Goal: Obtain resource: Download file/media

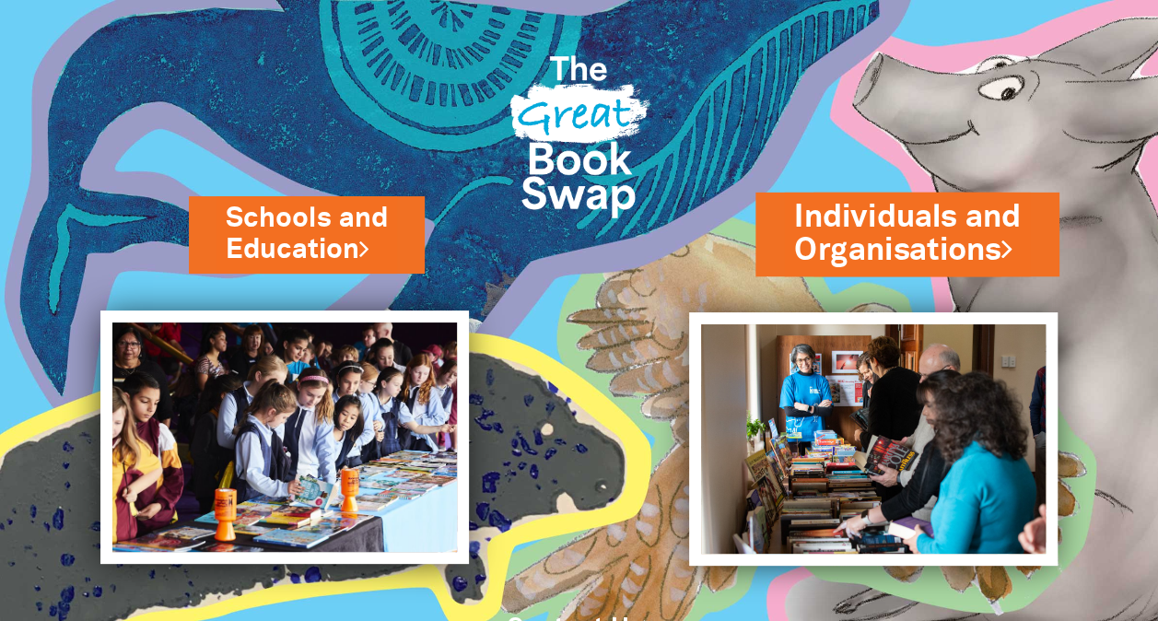
click at [962, 224] on link "Individuals and Organisations" at bounding box center [907, 233] width 227 height 77
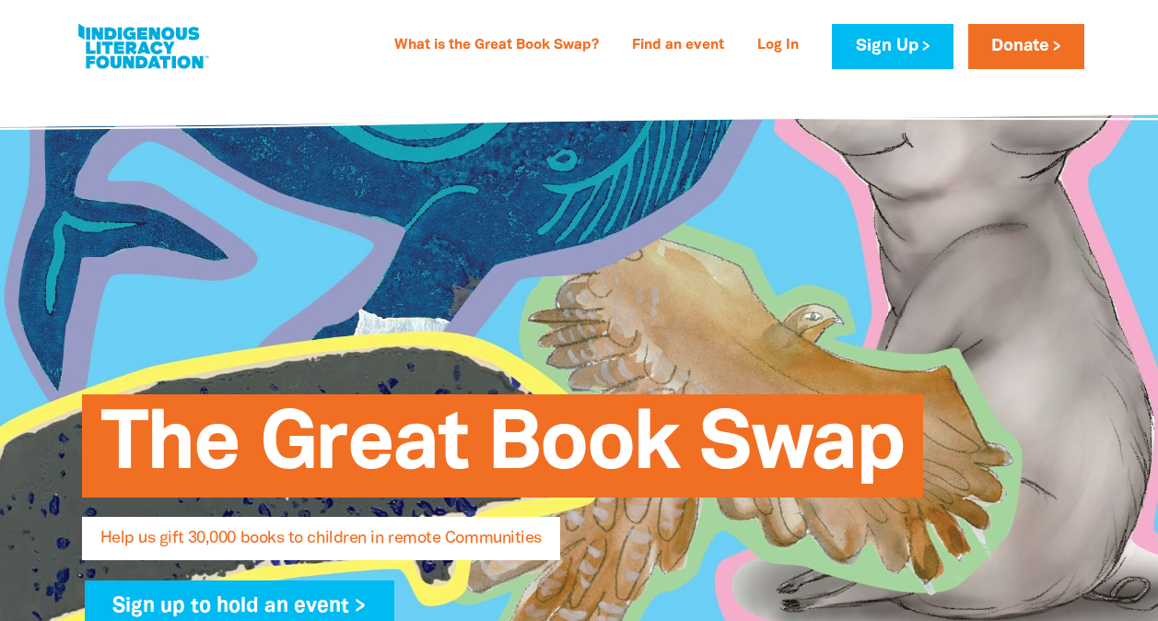
select select "AU"
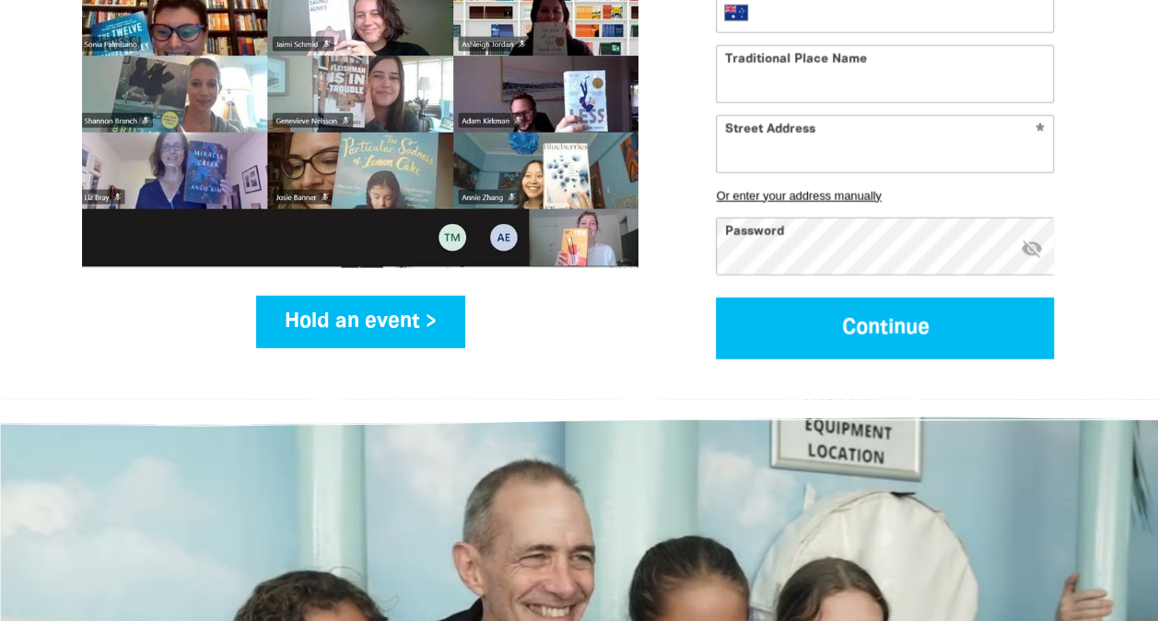
scroll to position [2502, 0]
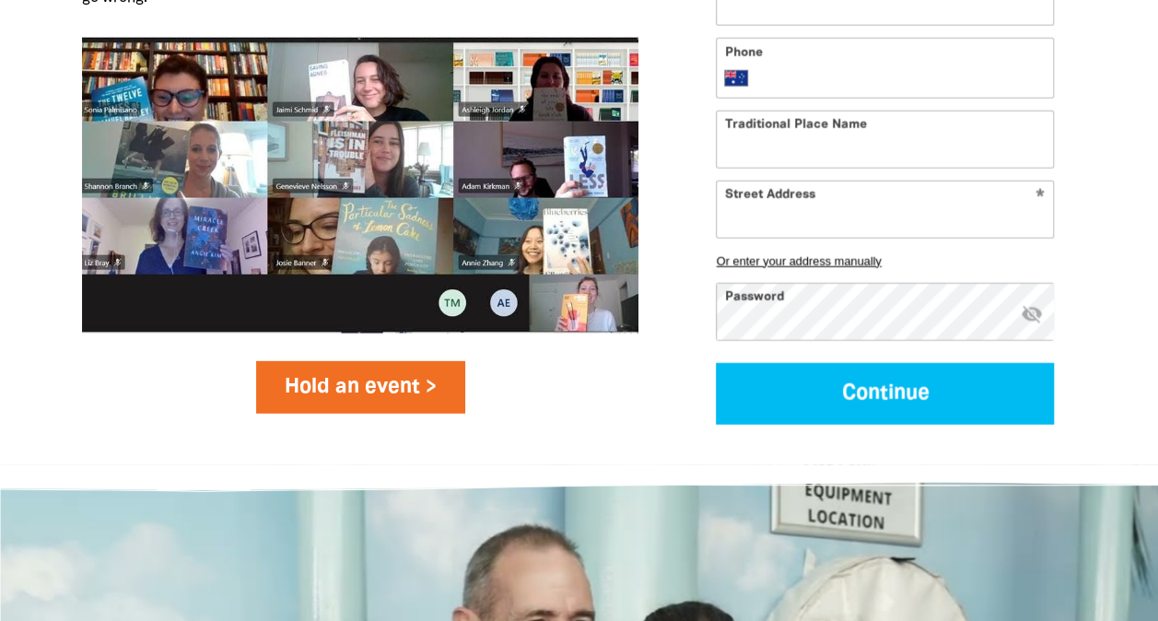
click at [350, 361] on link "Hold an event >" at bounding box center [360, 387] width 209 height 52
select select "AU"
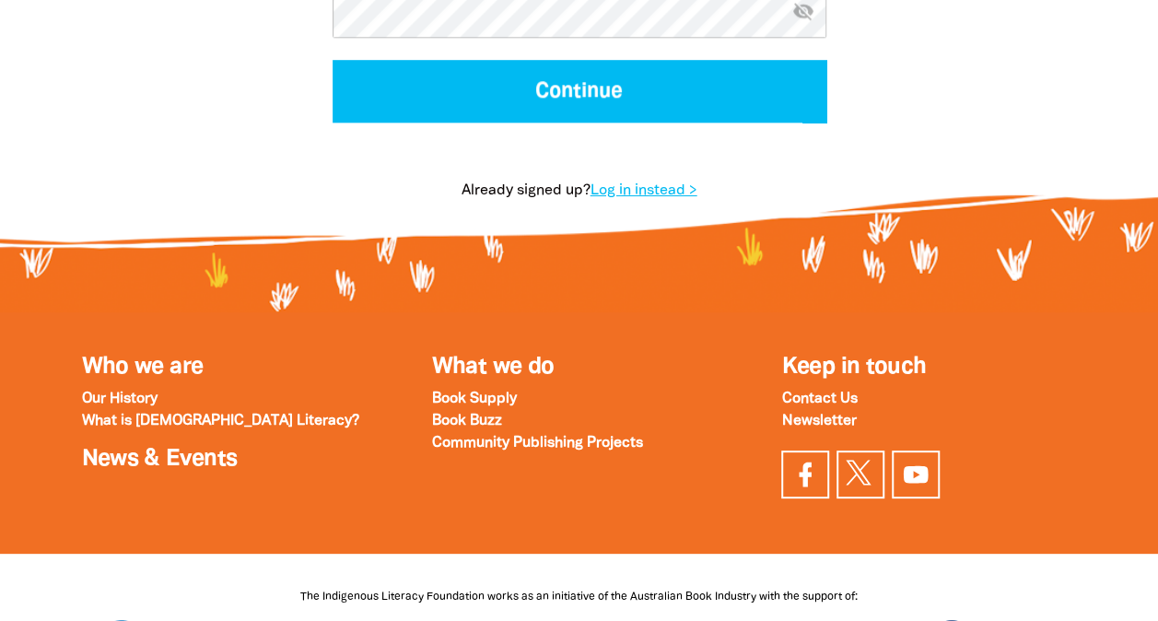
scroll to position [1082, 0]
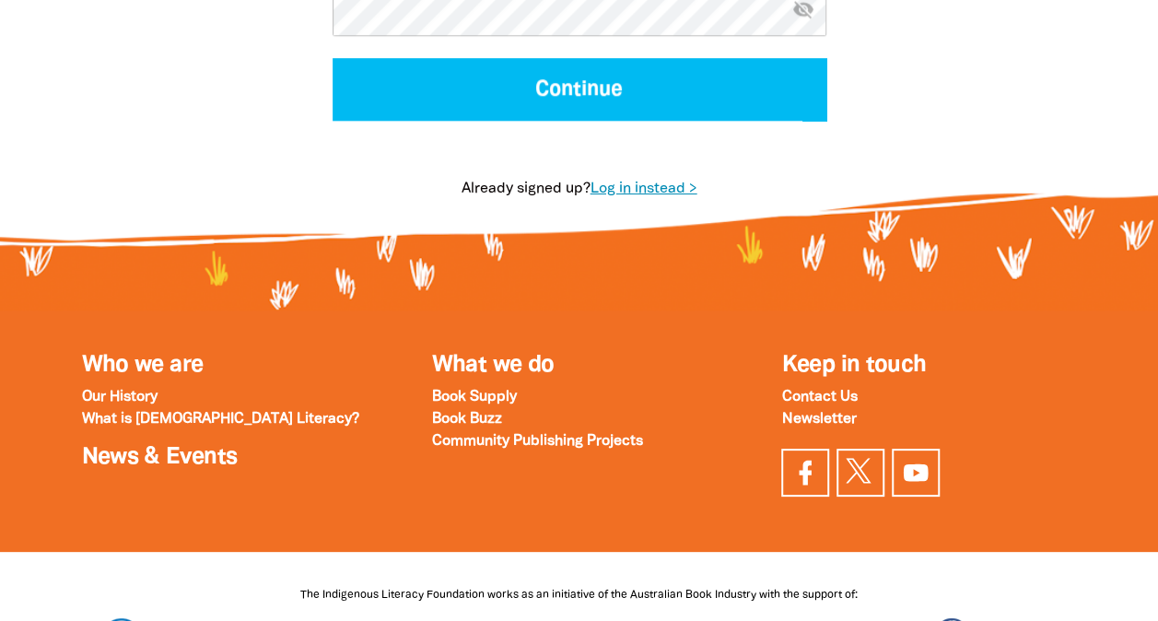
click at [654, 189] on link "Log in instead >" at bounding box center [644, 188] width 107 height 13
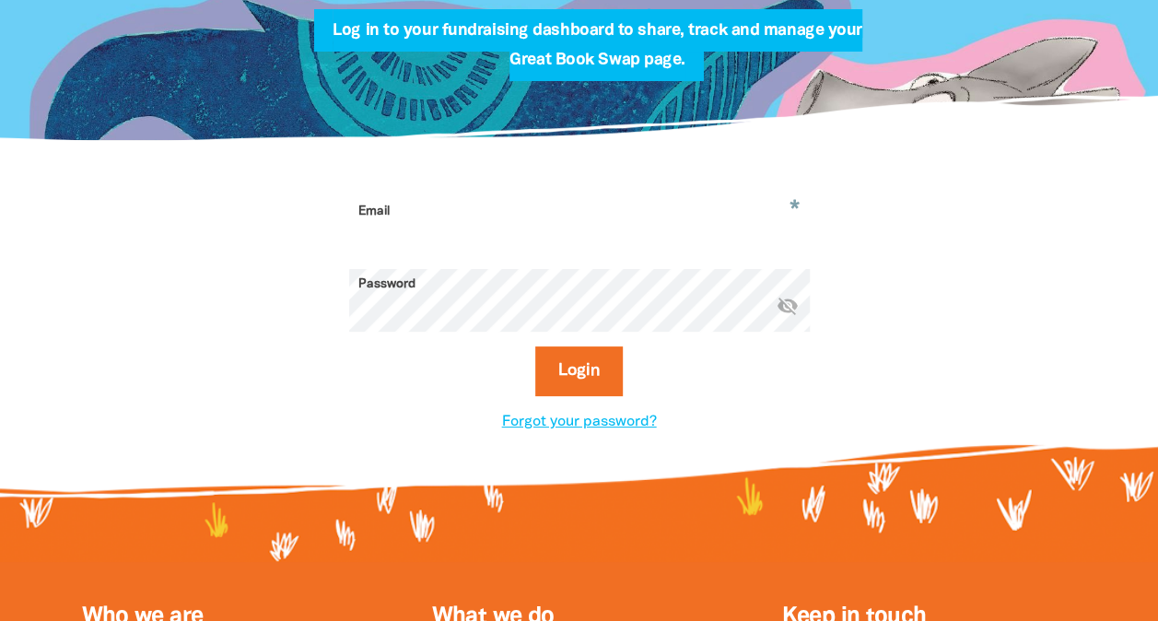
scroll to position [401, 0]
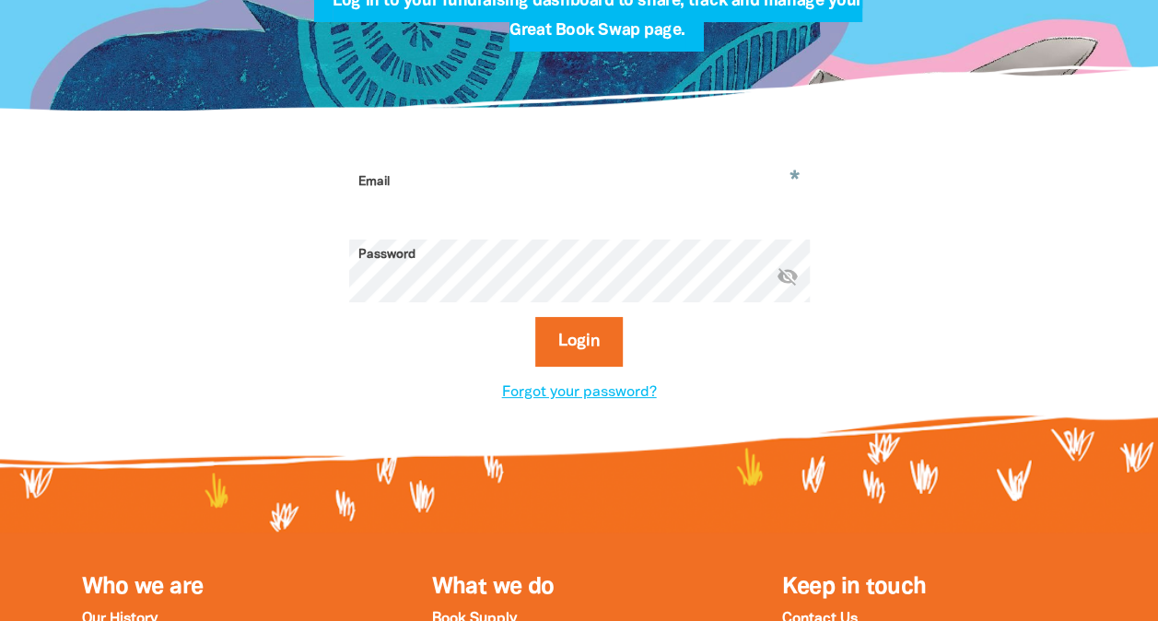
click at [702, 195] on input "Email" at bounding box center [579, 196] width 461 height 58
type input "[PERSON_NAME][DOMAIN_NAME][EMAIL_ADDRESS][PERSON_NAME][DOMAIN_NAME]"
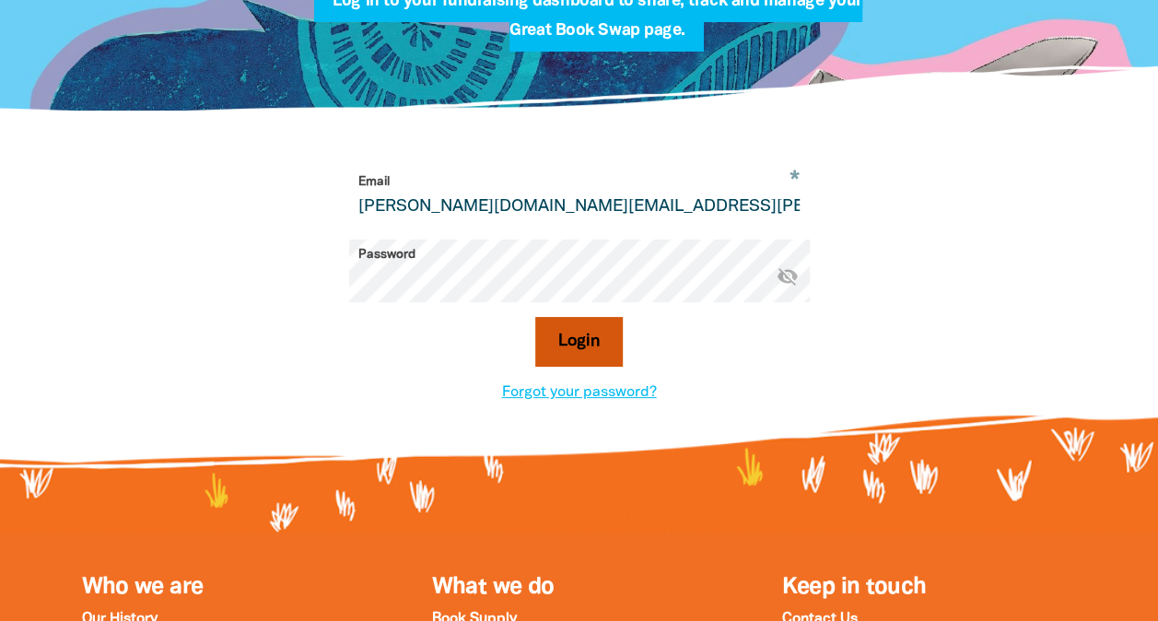
click at [573, 341] on button "Login" at bounding box center [579, 342] width 88 height 50
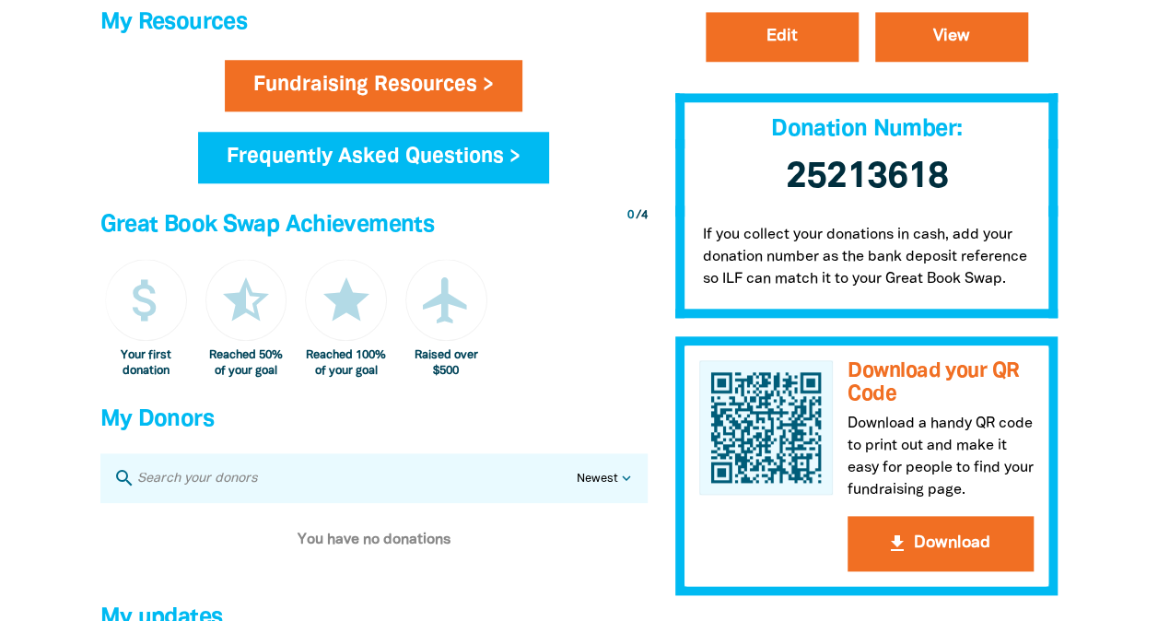
scroll to position [889, 0]
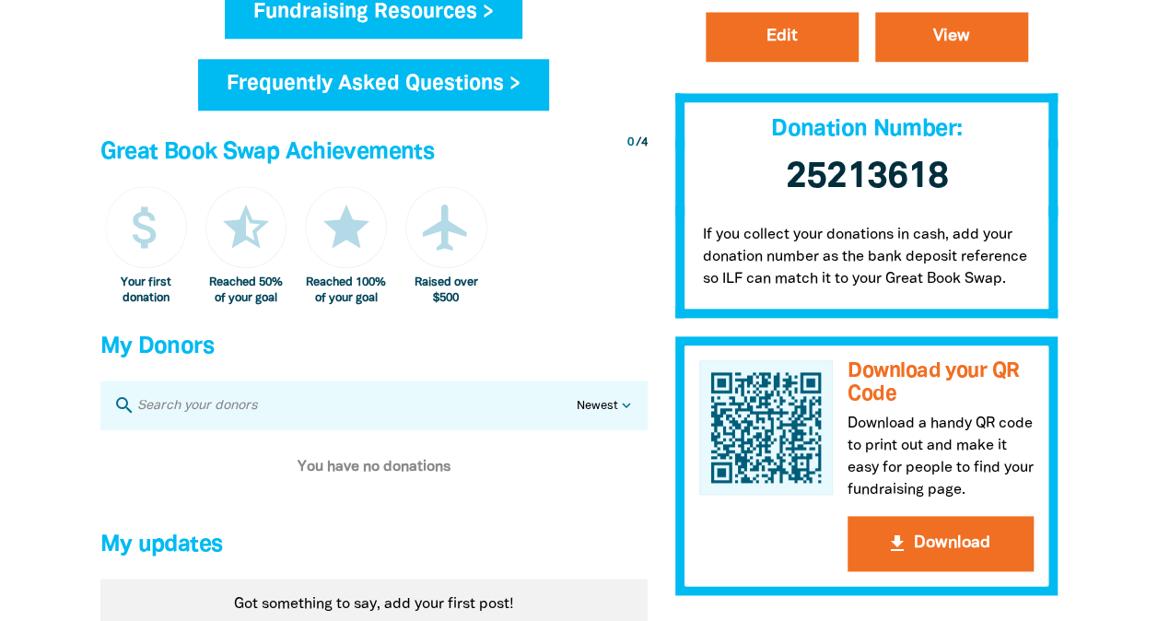
click at [439, 17] on link "Fundraising Resources >" at bounding box center [374, 13] width 298 height 52
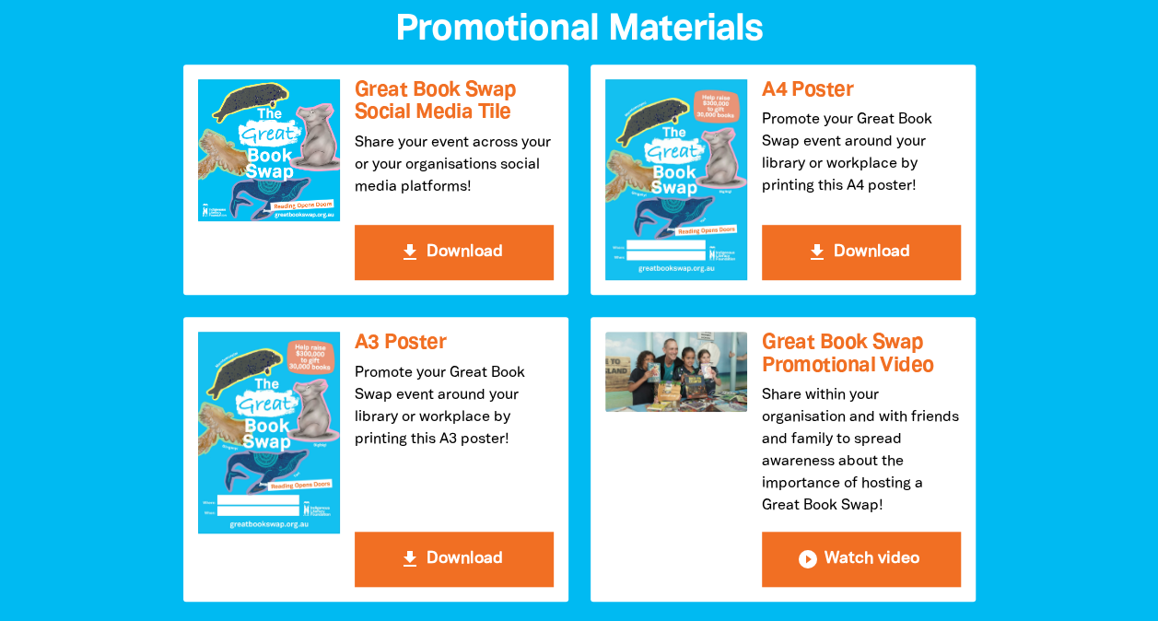
scroll to position [527, 0]
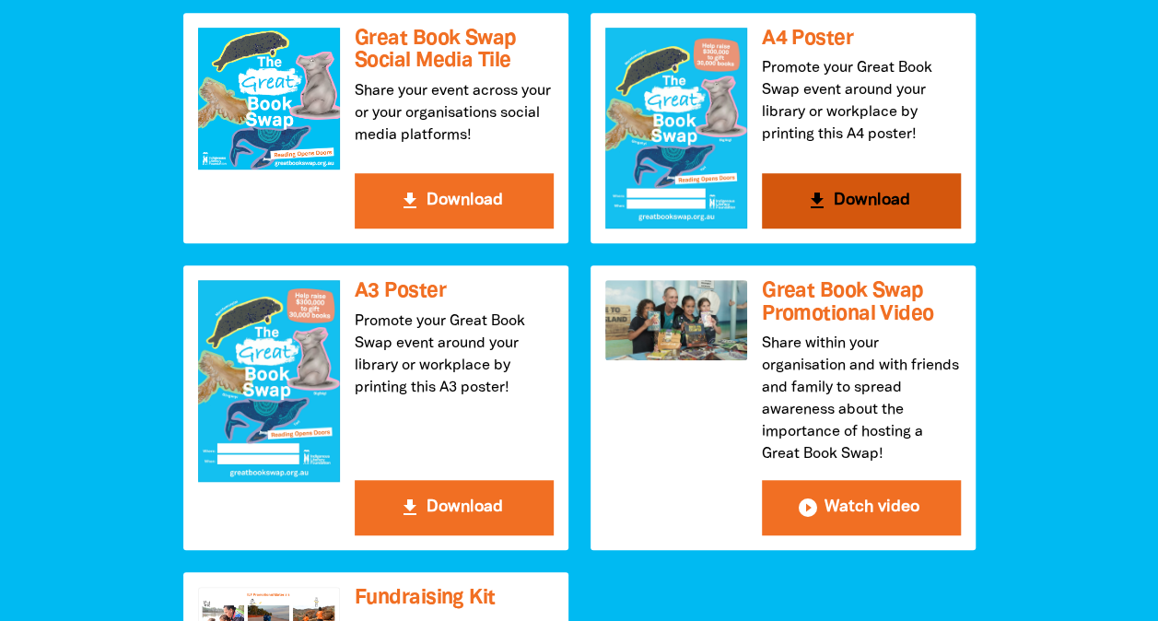
click at [793, 184] on button "get_app Download" at bounding box center [861, 200] width 199 height 55
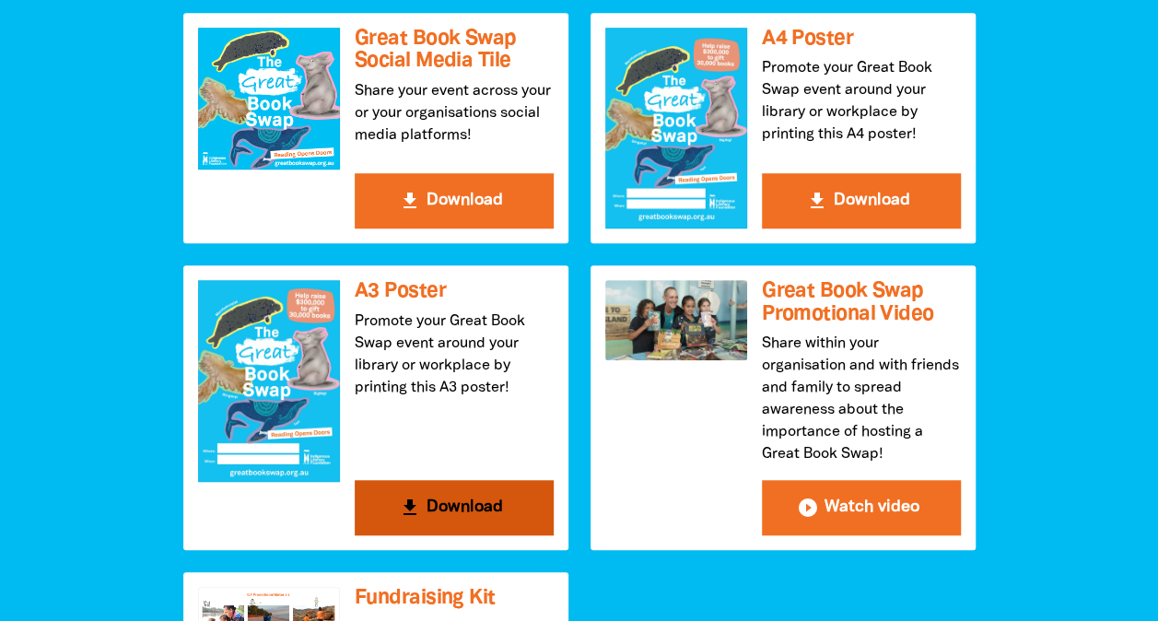
click at [446, 511] on button "get_app Download" at bounding box center [454, 507] width 199 height 55
